Goal: Find specific page/section: Find specific page/section

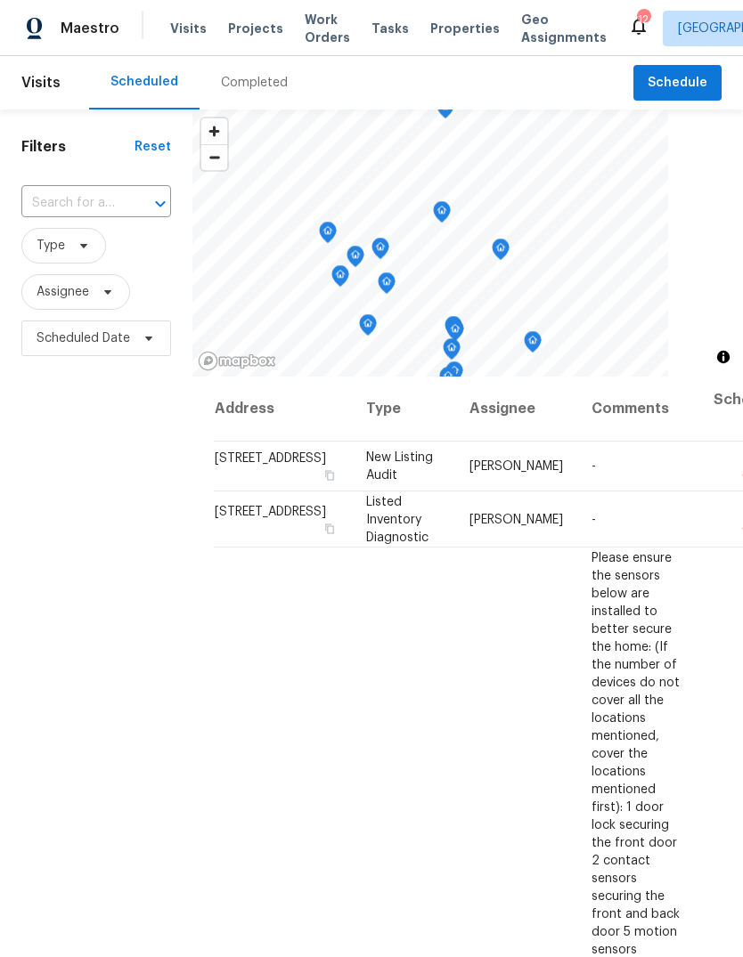
click at [274, 75] on div "Completed" at bounding box center [254, 83] width 67 height 18
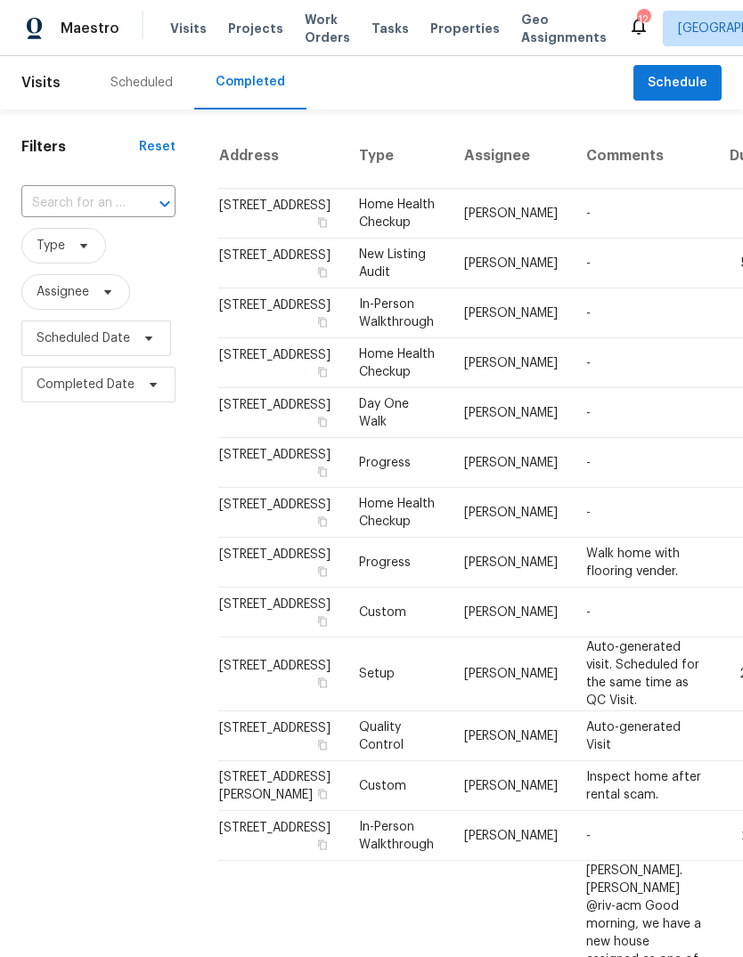
click at [161, 93] on div "Scheduled" at bounding box center [141, 82] width 105 height 53
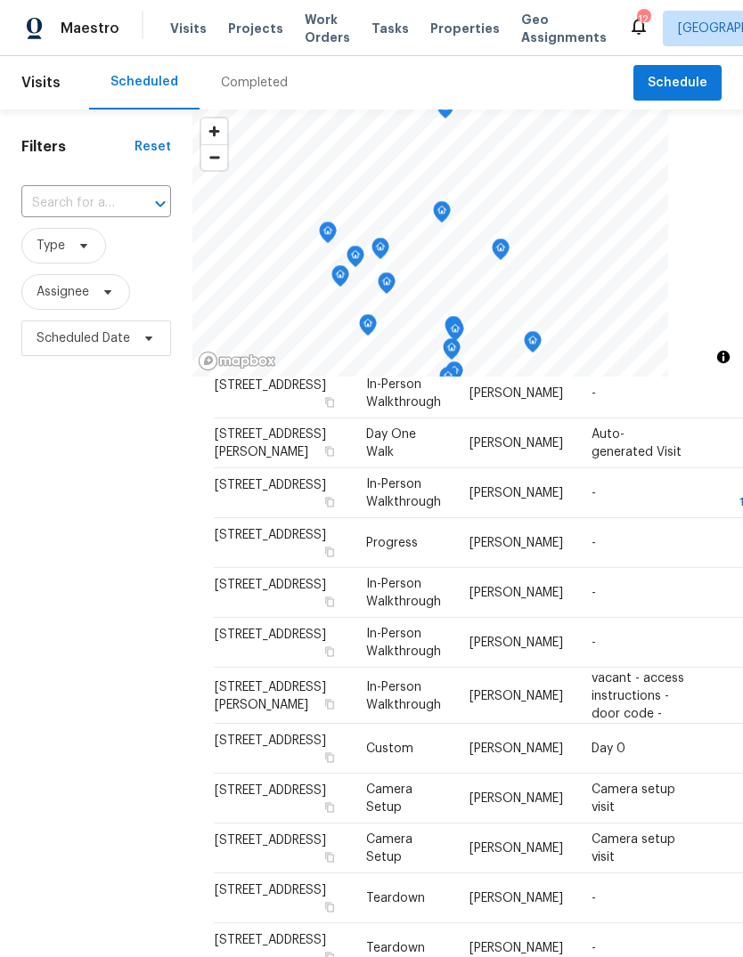
scroll to position [1779, 0]
click at [450, 29] on span "Properties" at bounding box center [464, 29] width 69 height 18
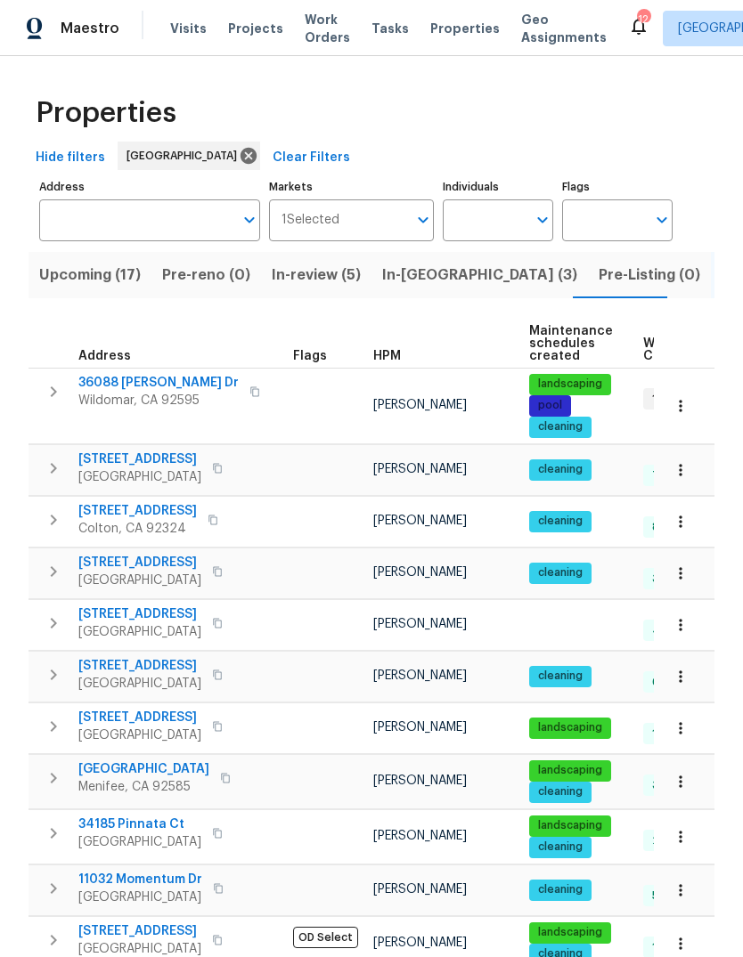
click at [382, 31] on span "Tasks" at bounding box center [389, 28] width 37 height 12
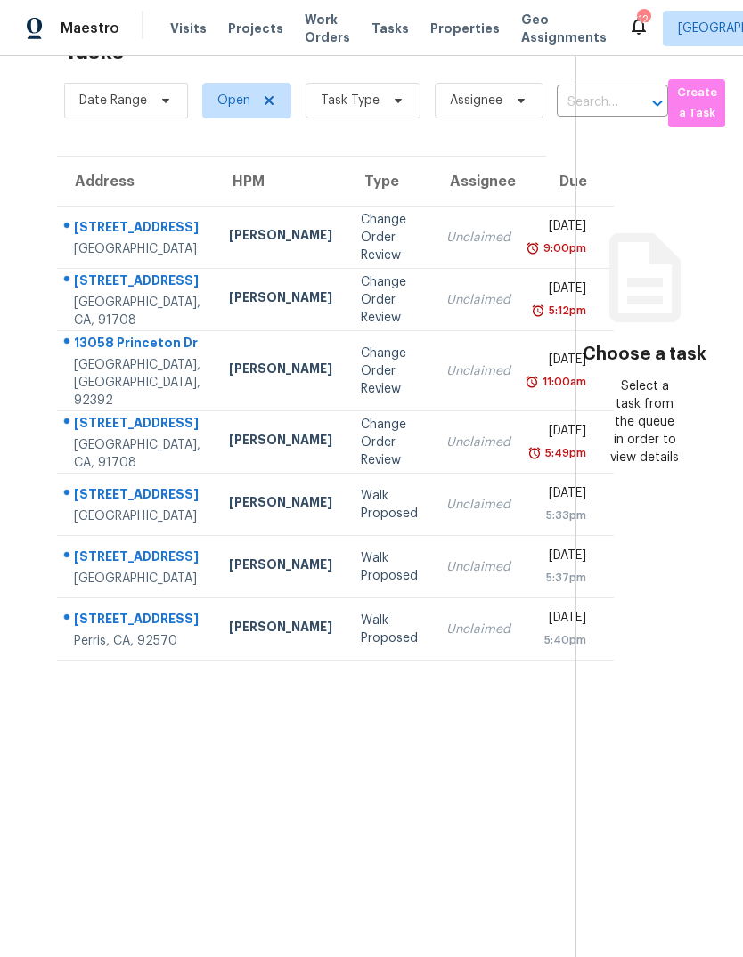
scroll to position [56, 0]
click at [456, 27] on span "Properties" at bounding box center [464, 29] width 69 height 18
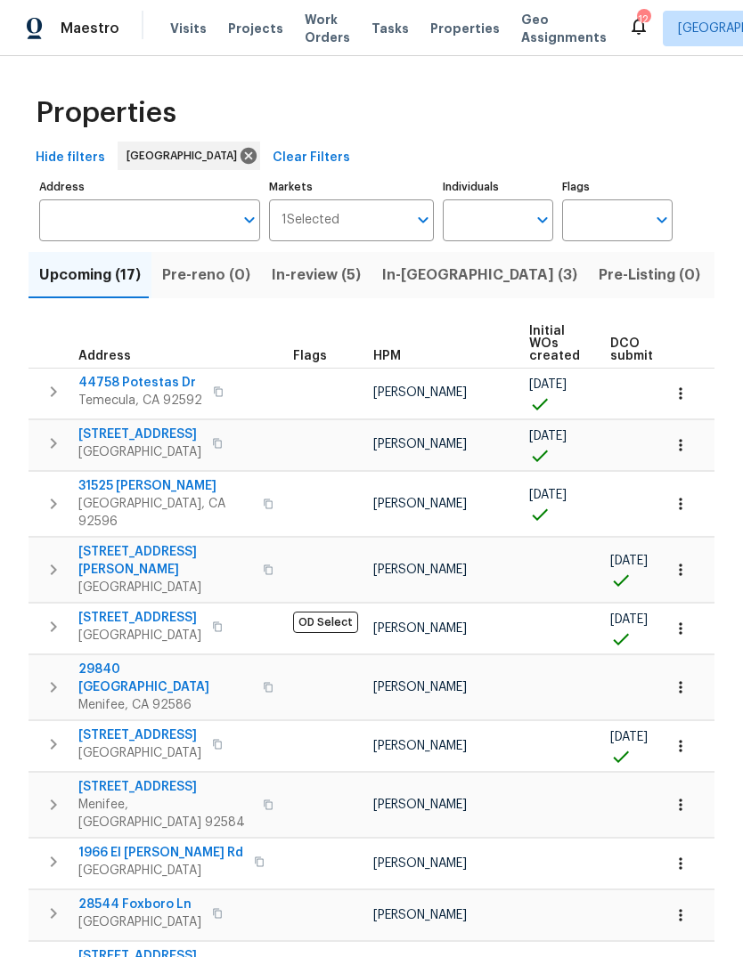
click at [183, 36] on span "Visits" at bounding box center [188, 29] width 37 height 18
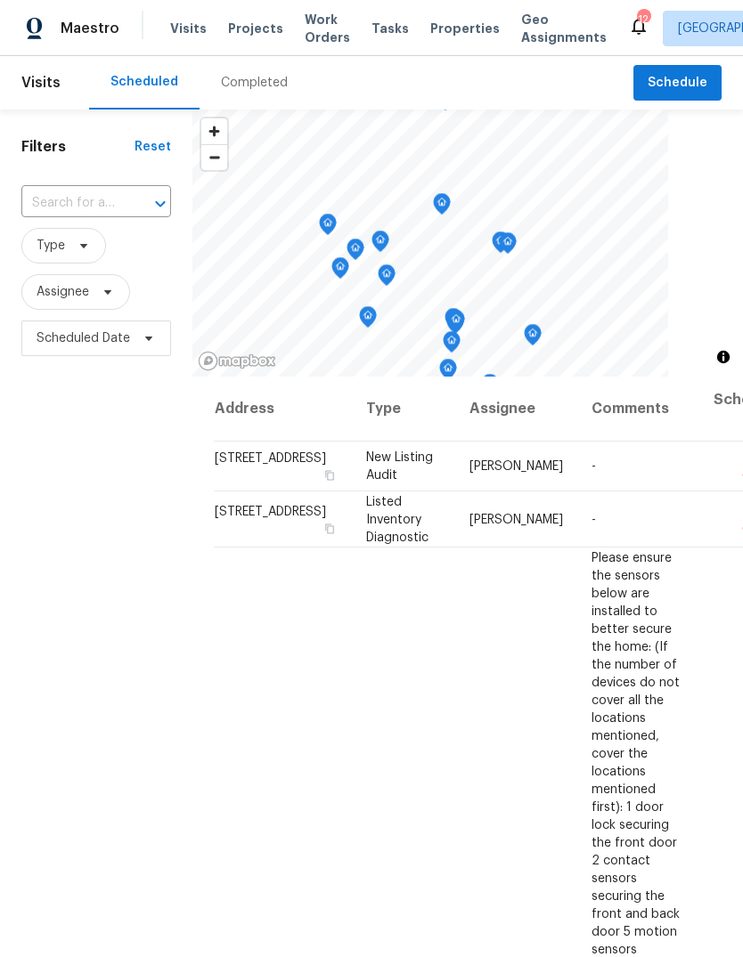
click at [262, 77] on div "Completed" at bounding box center [254, 83] width 67 height 18
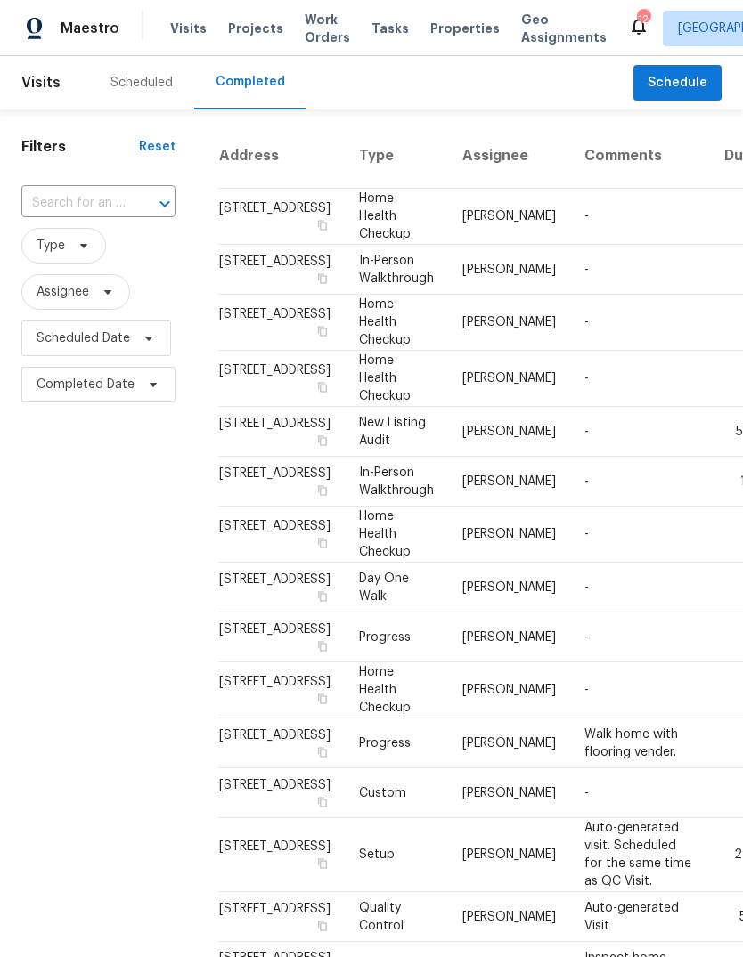
click at [76, 215] on input "text" at bounding box center [73, 204] width 104 height 28
type input "662 s"
click at [110, 242] on li "662 Spinnaker Dr, Perris, CA 92571" at bounding box center [96, 244] width 151 height 29
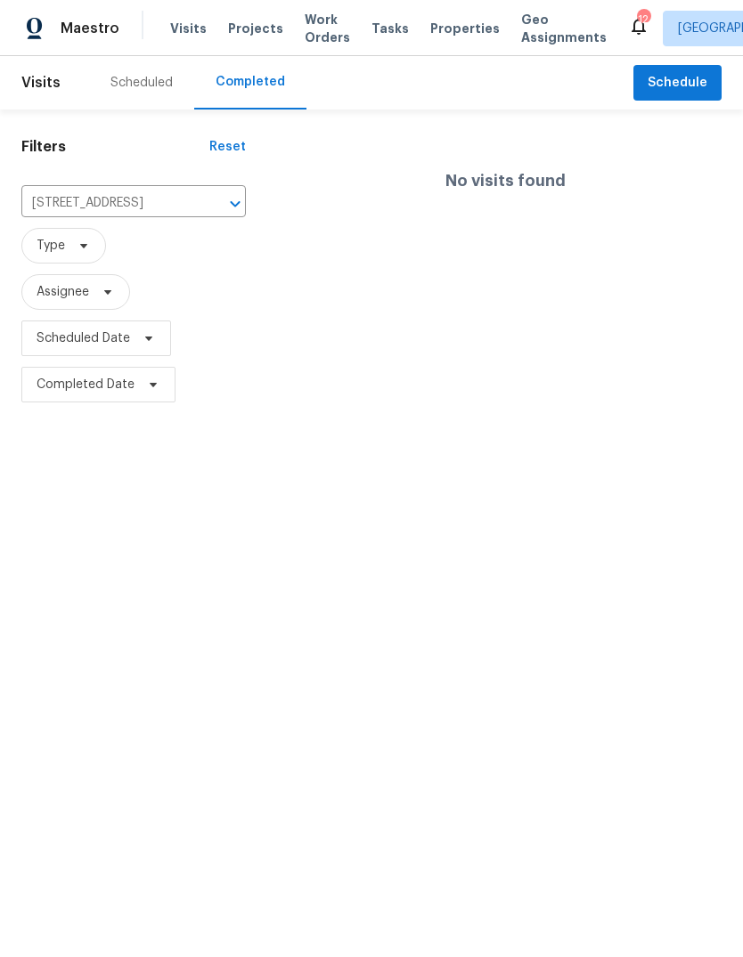
click at [159, 65] on div "Scheduled" at bounding box center [141, 82] width 105 height 53
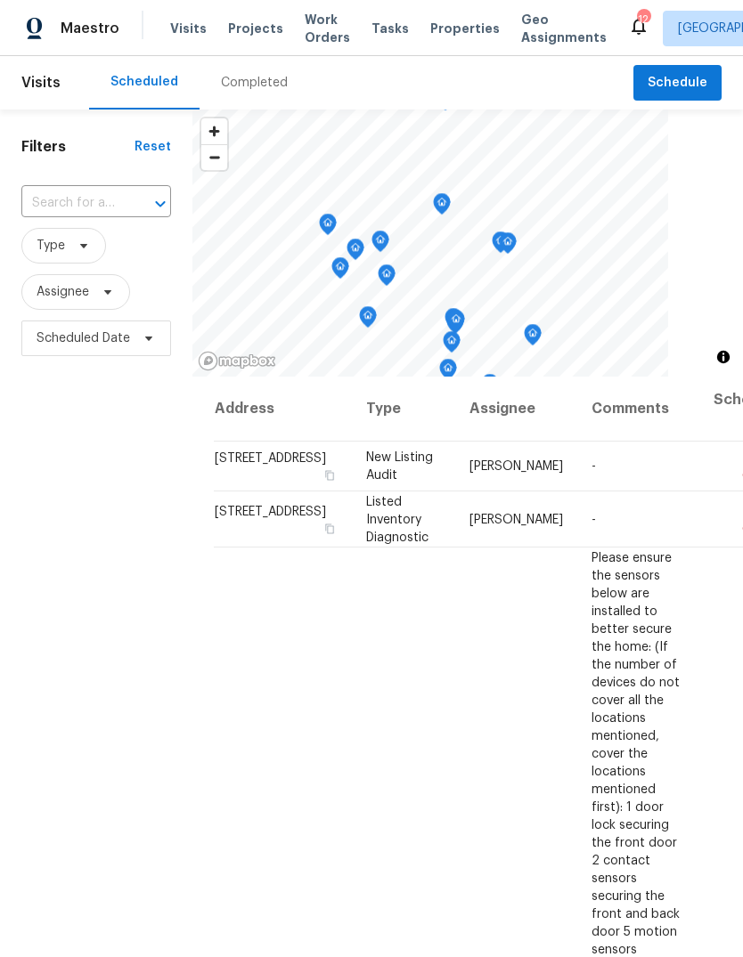
click at [443, 33] on span "Properties" at bounding box center [464, 29] width 69 height 18
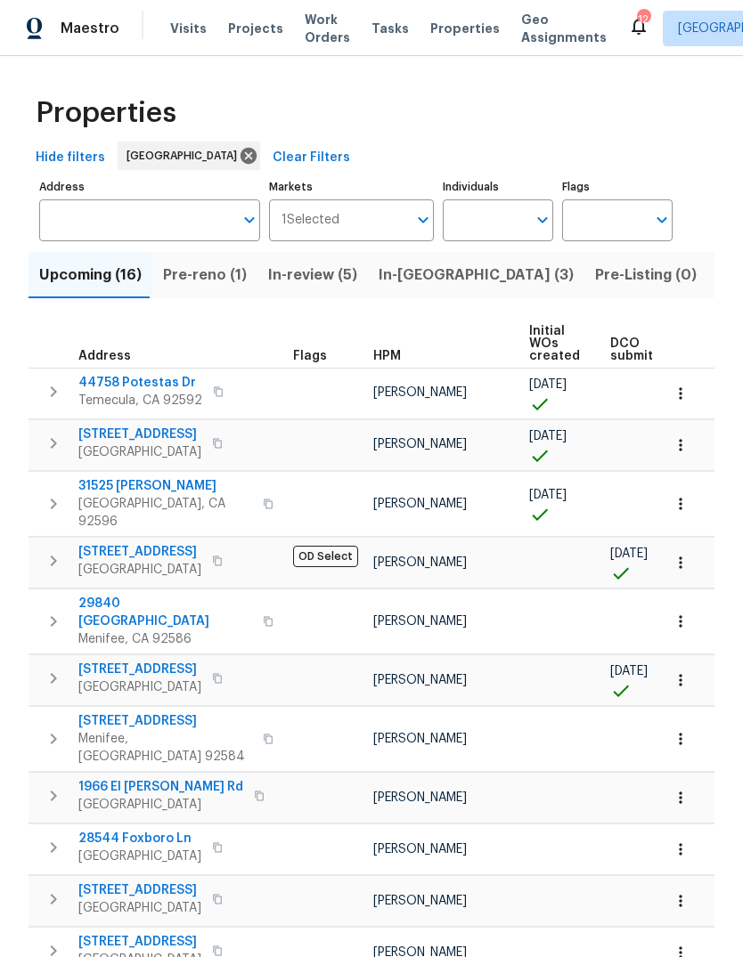
click at [378, 30] on span "Tasks" at bounding box center [389, 28] width 37 height 12
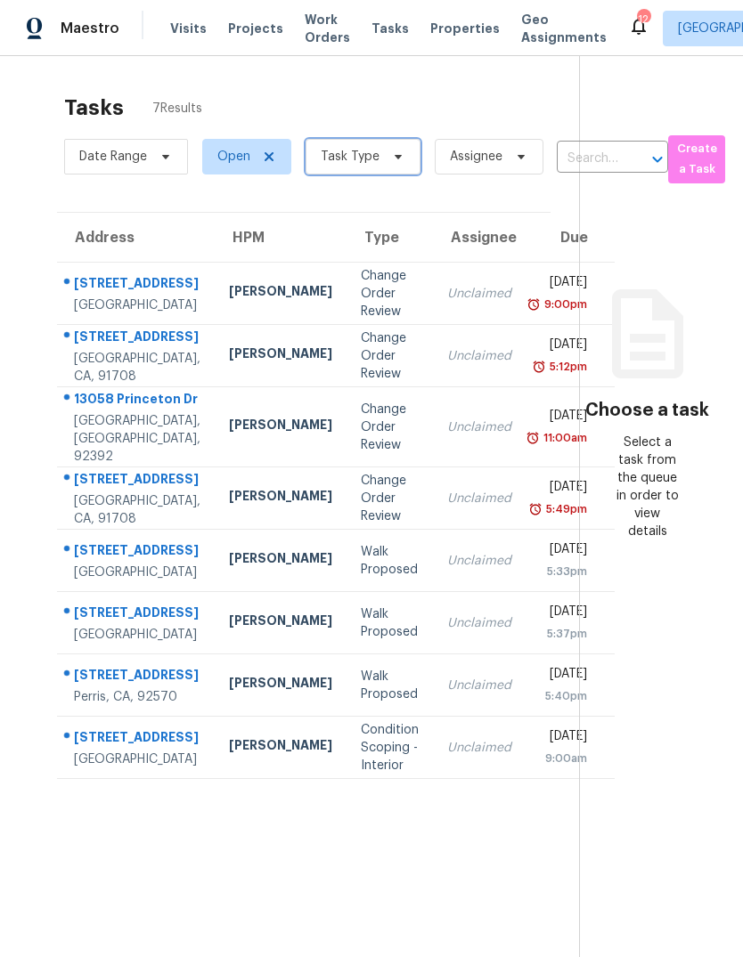
click at [386, 150] on span at bounding box center [396, 157] width 20 height 14
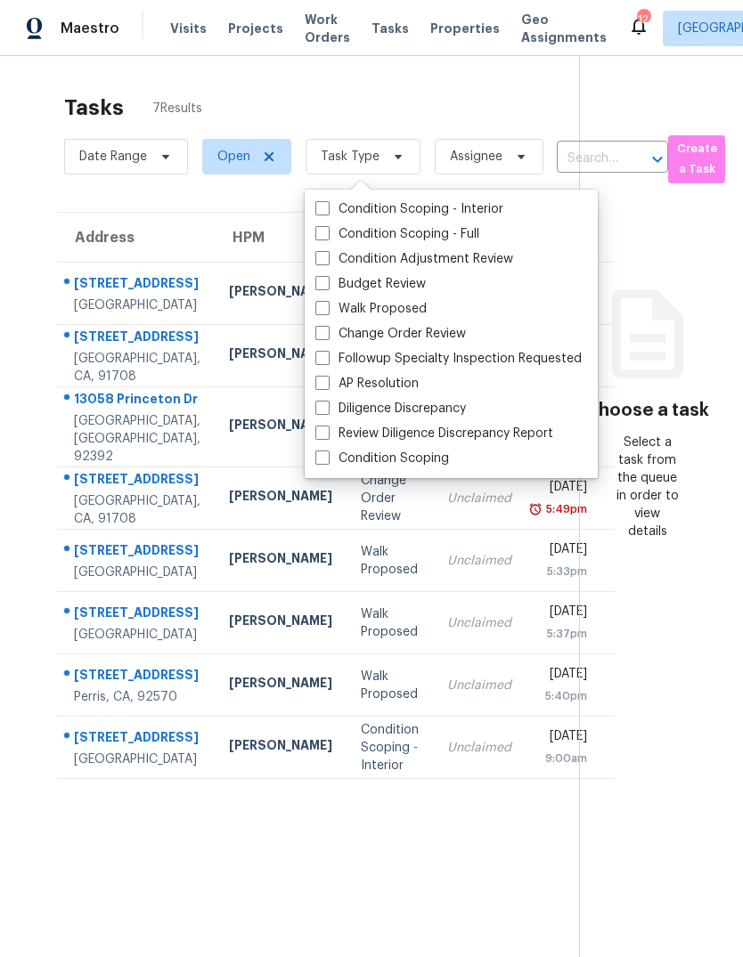
click at [402, 275] on label "Budget Review" at bounding box center [370, 284] width 110 height 18
click at [327, 275] on input "Budget Review" at bounding box center [321, 281] width 12 height 12
checkbox input "true"
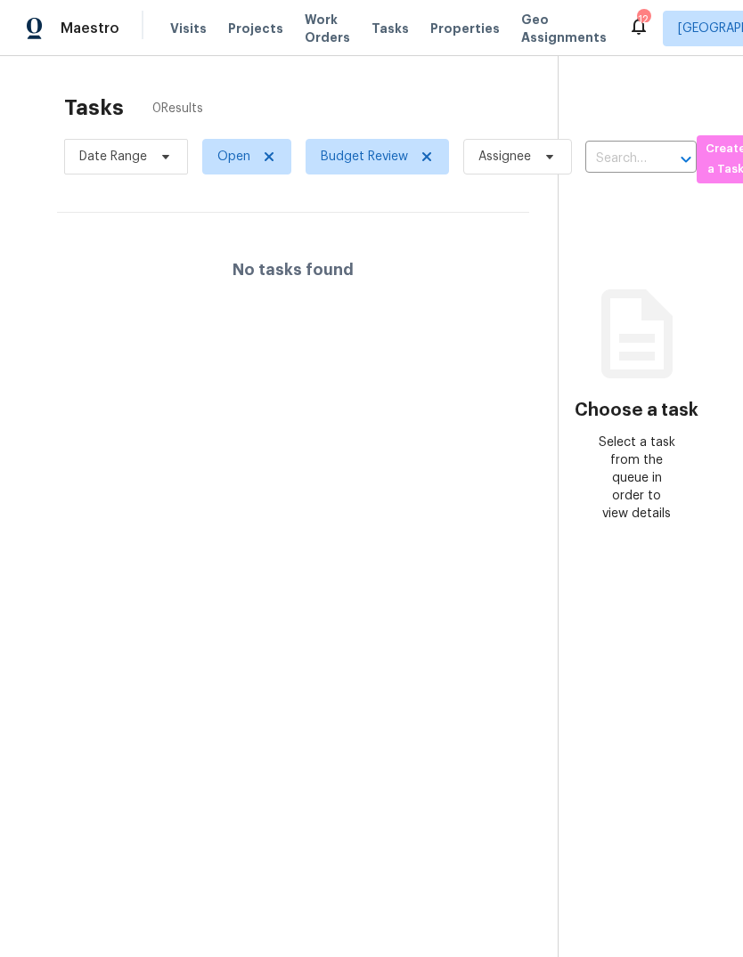
click at [442, 27] on span "Properties" at bounding box center [464, 29] width 69 height 18
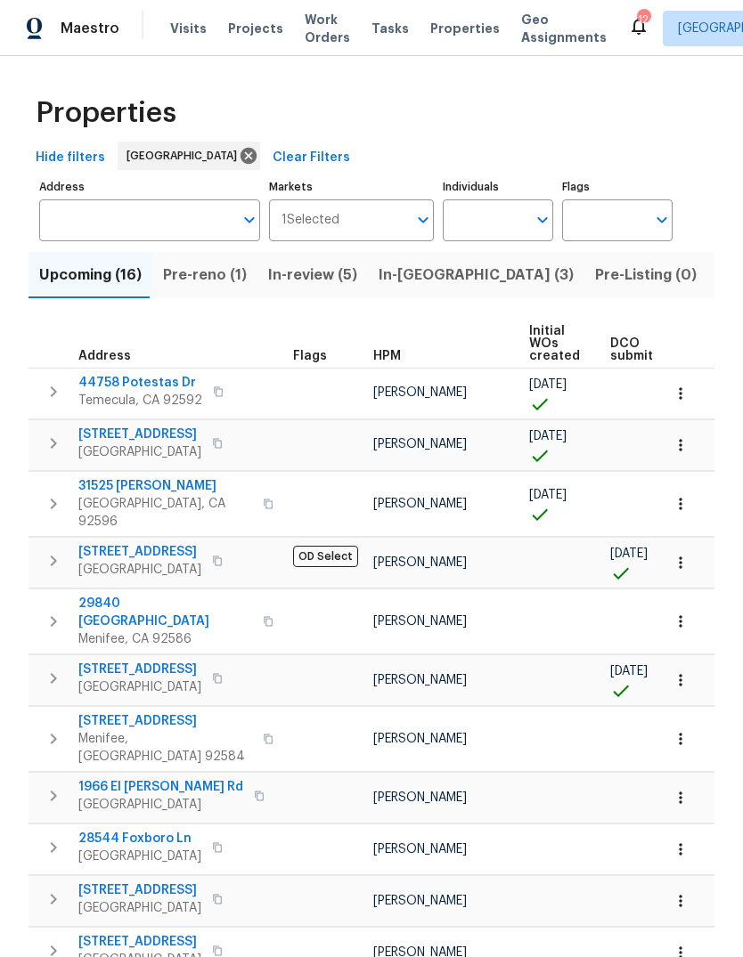
click at [218, 277] on span "Pre-reno (1)" at bounding box center [205, 275] width 84 height 25
